Goal: Task Accomplishment & Management: Manage account settings

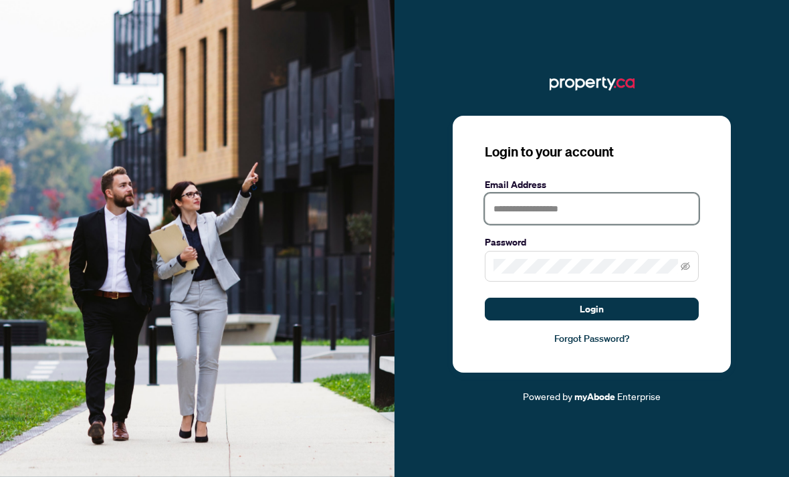
click at [565, 224] on input "text" at bounding box center [592, 208] width 214 height 31
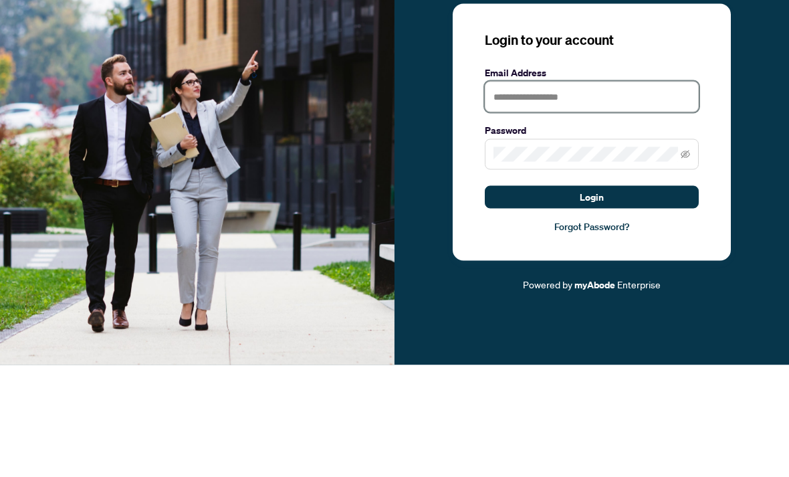
scroll to position [43, 0]
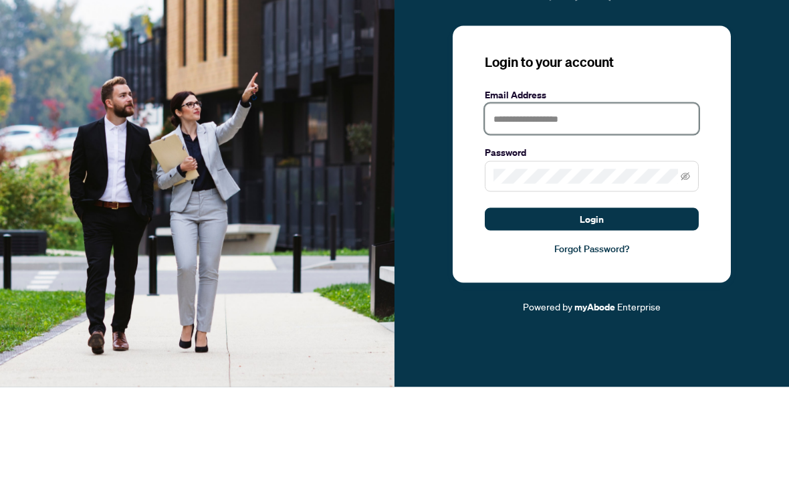
click at [546, 193] on input "text" at bounding box center [592, 208] width 214 height 31
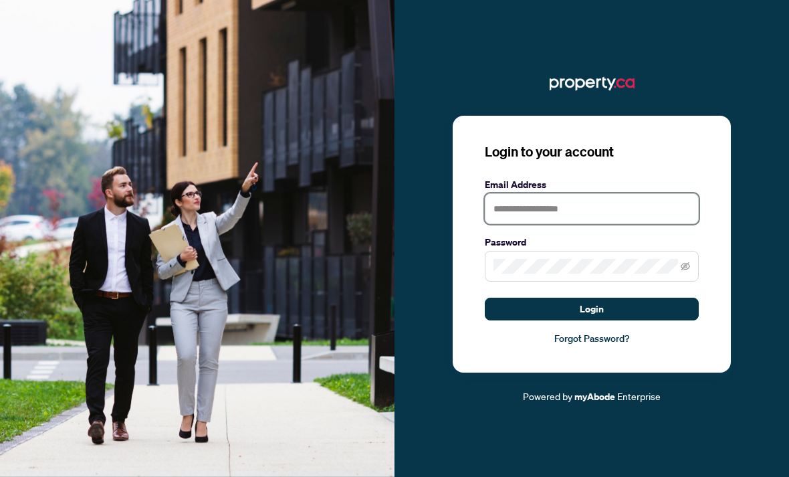
click at [553, 224] on input "text" at bounding box center [592, 208] width 214 height 31
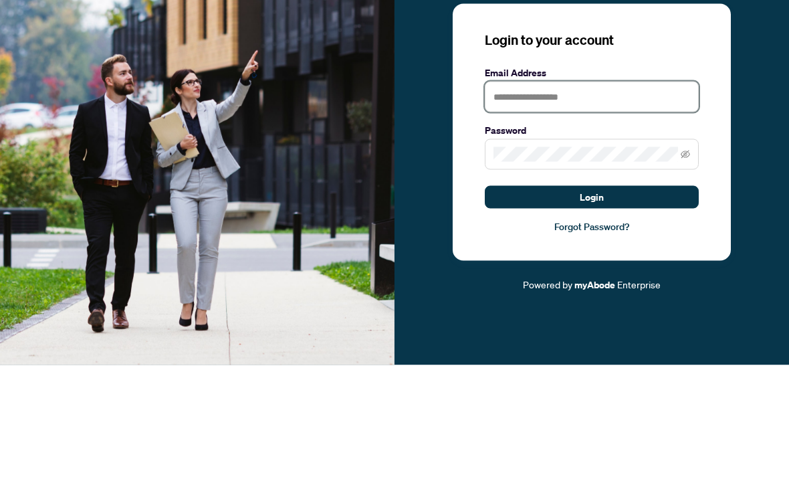
type input "**********"
click at [592, 298] on button "Login" at bounding box center [592, 309] width 214 height 23
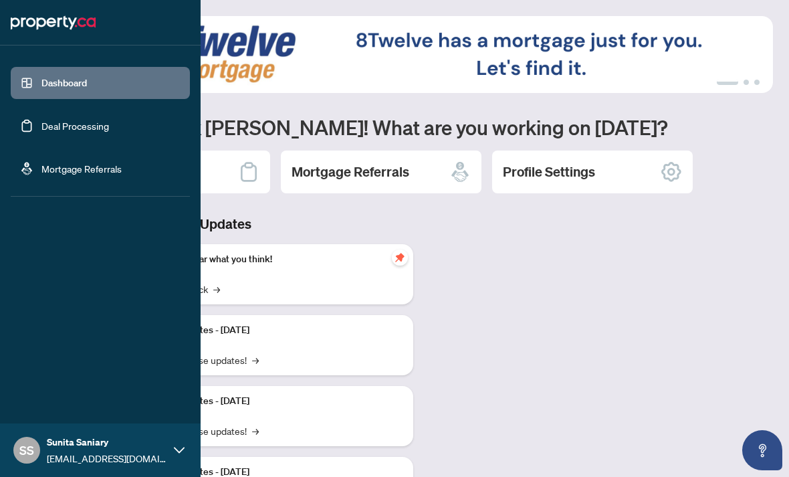
click at [90, 130] on link "Deal Processing" at bounding box center [75, 126] width 68 height 12
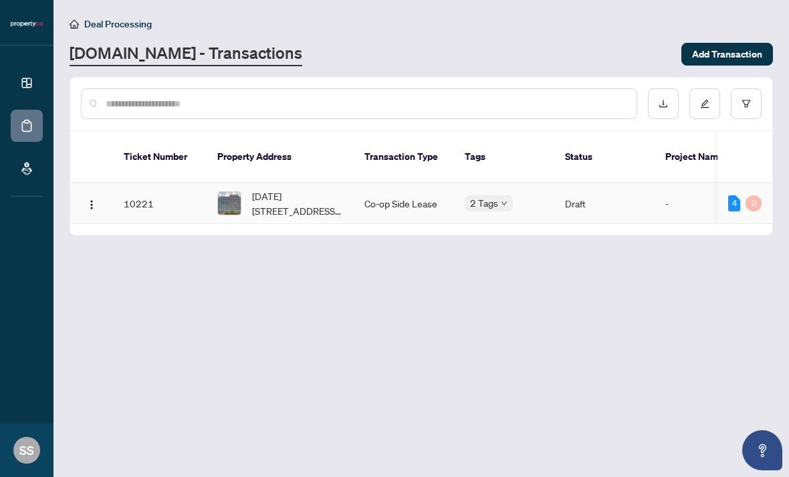
click at [181, 190] on td "10221" at bounding box center [160, 203] width 94 height 41
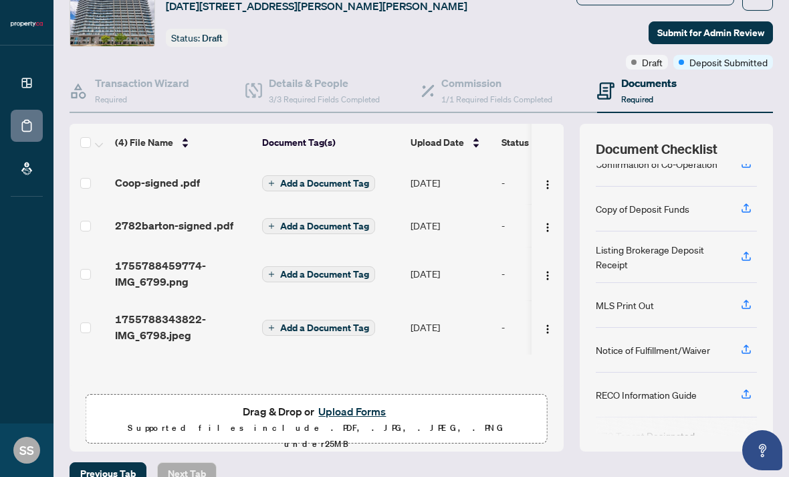
scroll to position [74, 0]
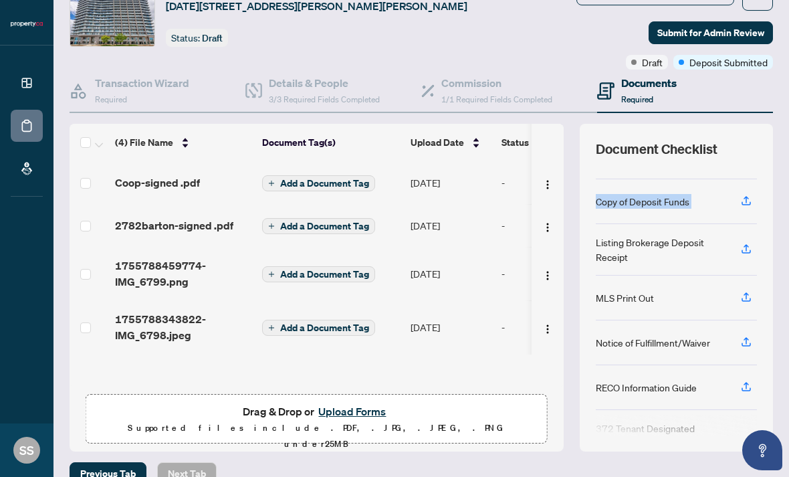
click at [674, 264] on div "Listing Brokerage Deposit Receipt" at bounding box center [660, 249] width 129 height 29
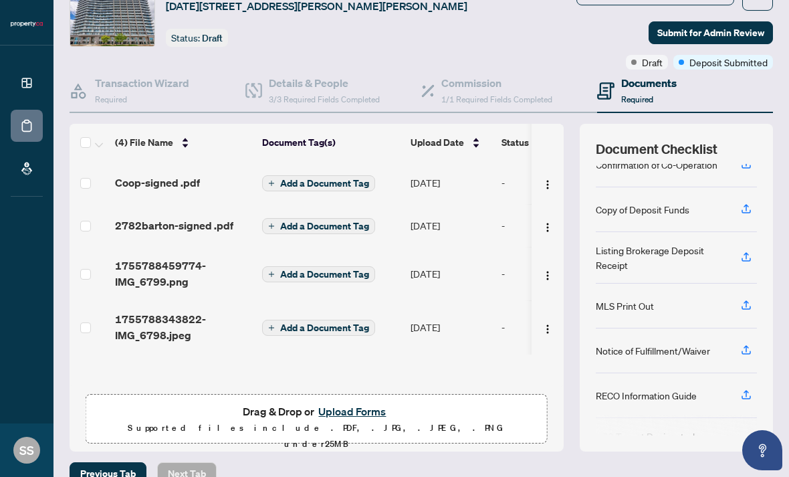
scroll to position [64, 0]
copy div "Listing Brokerage Deposit Receipt"
copy div "Copy of Deposit Funds"
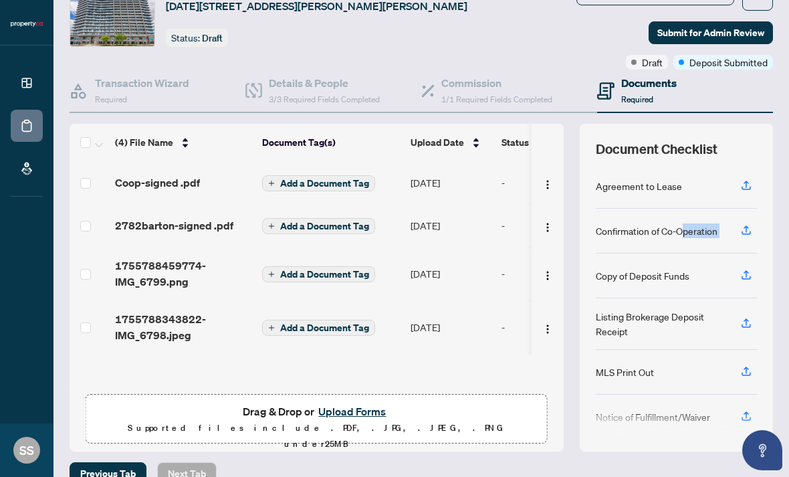
scroll to position [0, 0]
click at [168, 289] on span "1755788459774-IMG_6799.png" at bounding box center [183, 273] width 136 height 32
